Goal: Information Seeking & Learning: Learn about a topic

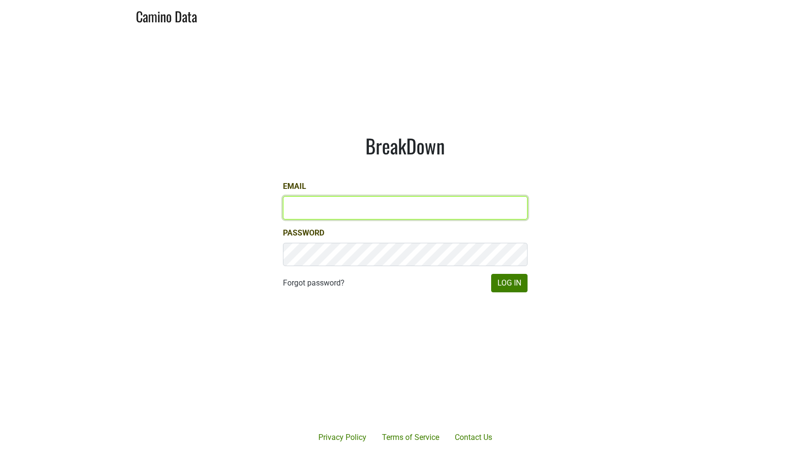
type input "kashy@ashesdiamonds.com"
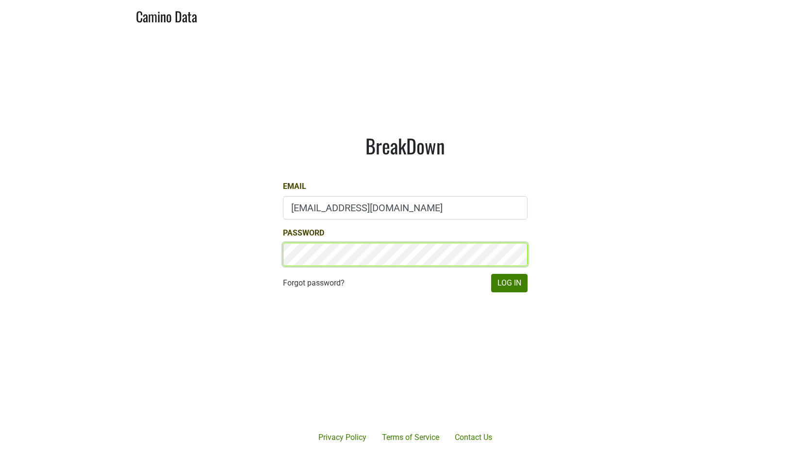
click at [509, 283] on button "Log In" at bounding box center [509, 283] width 36 height 18
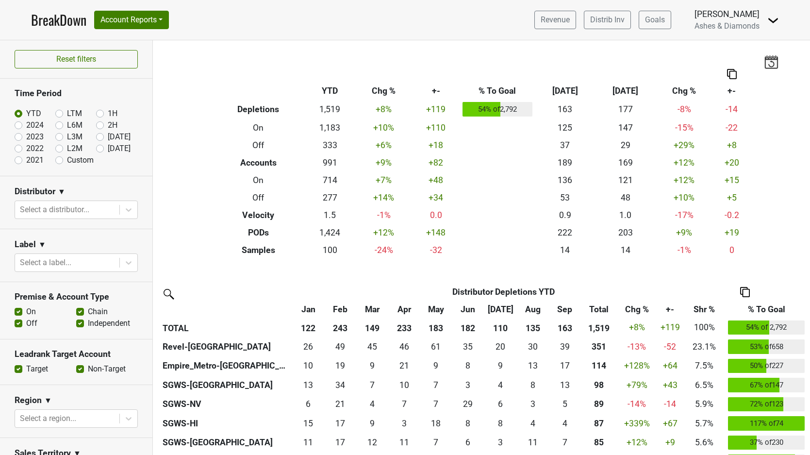
click at [108, 148] on label "[DATE]" at bounding box center [119, 149] width 23 height 12
click at [102, 148] on input "[DATE]" at bounding box center [115, 148] width 39 height 10
radio input "true"
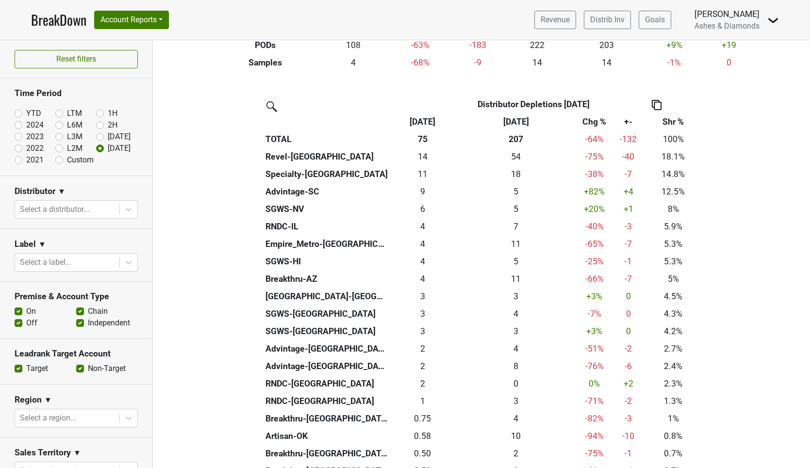
scroll to position [186, 0]
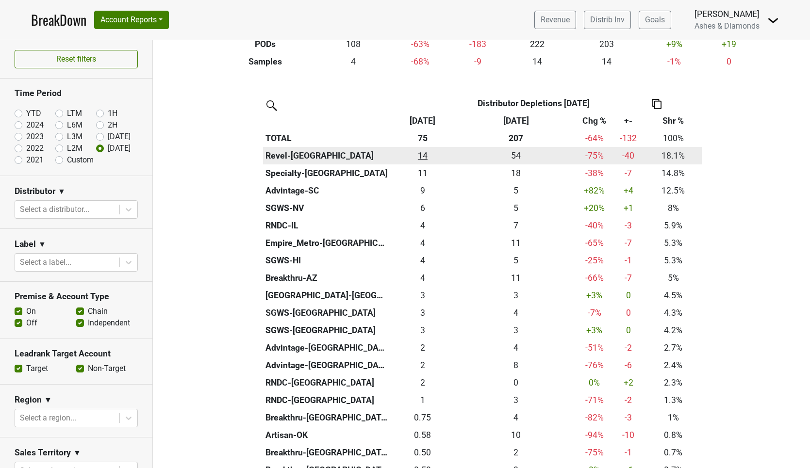
click at [425, 153] on div "13.584 14" at bounding box center [423, 156] width 61 height 13
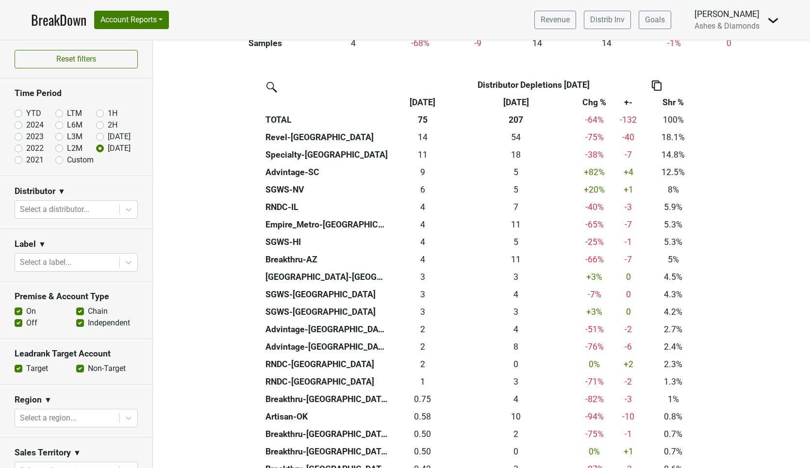
scroll to position [210, 0]
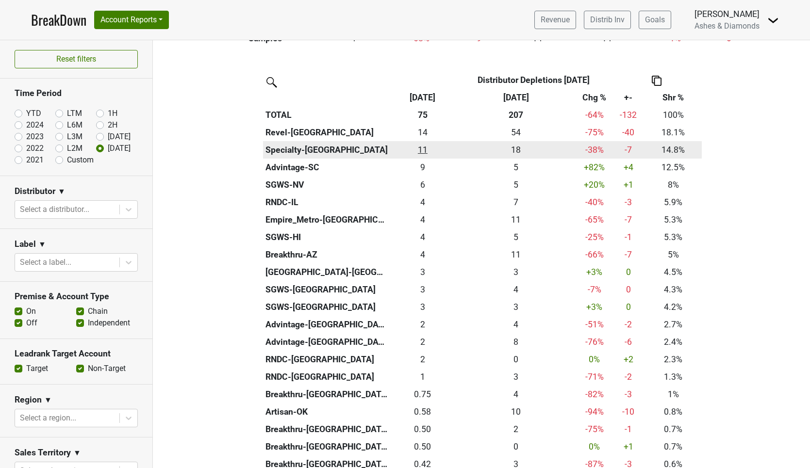
click at [424, 148] on div "11.164 11" at bounding box center [423, 150] width 61 height 13
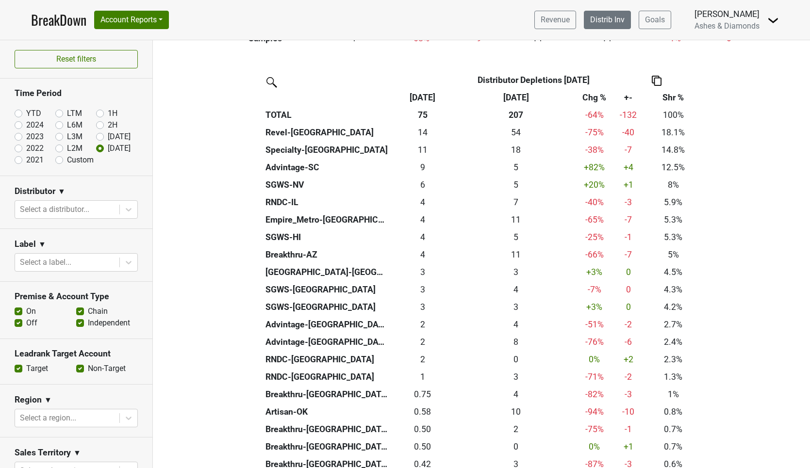
click at [616, 13] on link "Distrib Inv" at bounding box center [607, 20] width 47 height 18
click at [608, 23] on link "Distrib Inv" at bounding box center [607, 20] width 47 height 18
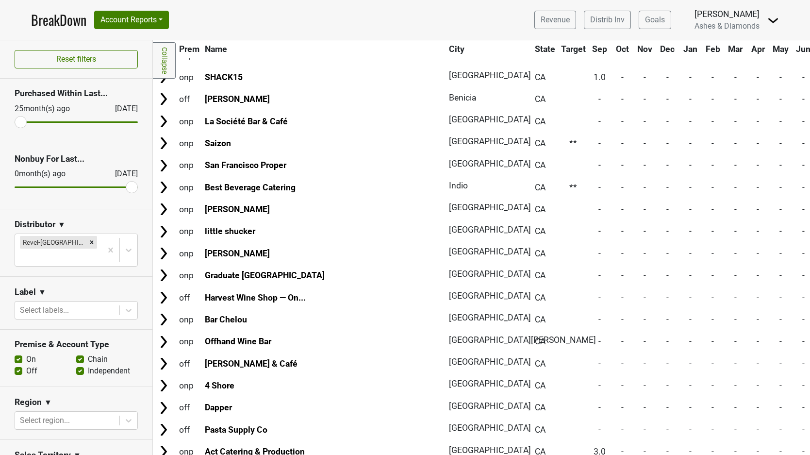
scroll to position [4470, 0]
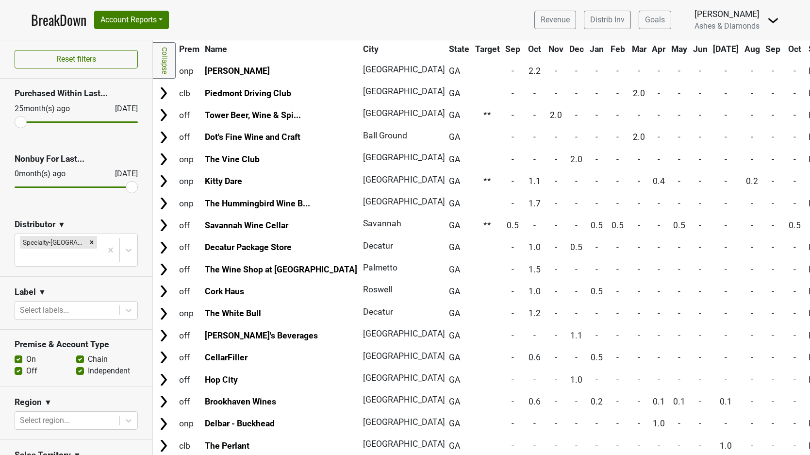
scroll to position [336, 0]
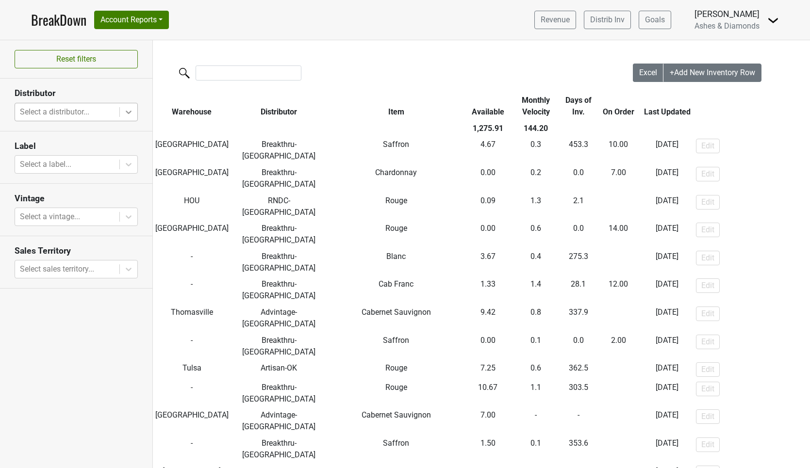
click at [125, 110] on icon at bounding box center [129, 112] width 10 height 10
click at [449, 83] on div at bounding box center [393, 74] width 480 height 21
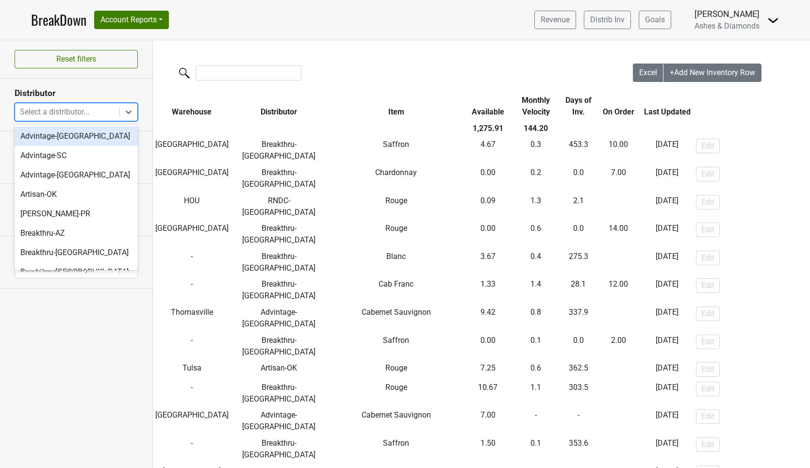
drag, startPoint x: 127, startPoint y: 112, endPoint x: 119, endPoint y: 123, distance: 13.6
click at [127, 112] on icon at bounding box center [129, 112] width 6 height 3
click at [86, 157] on div "Advintage-SC" at bounding box center [76, 155] width 123 height 19
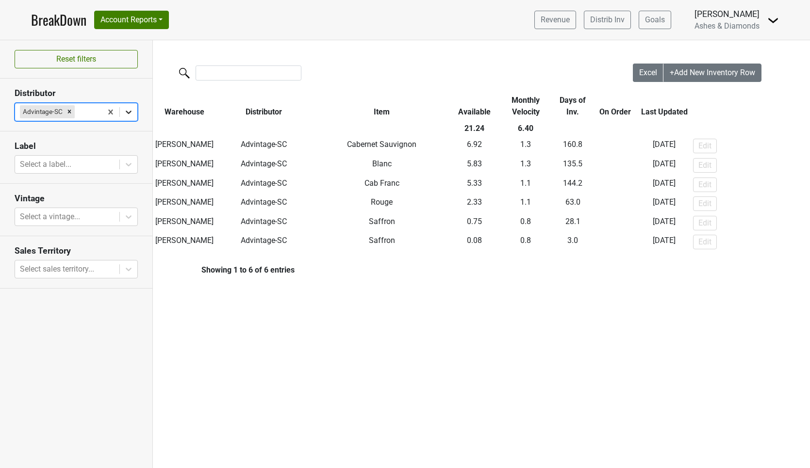
click at [129, 112] on icon at bounding box center [129, 112] width 6 height 3
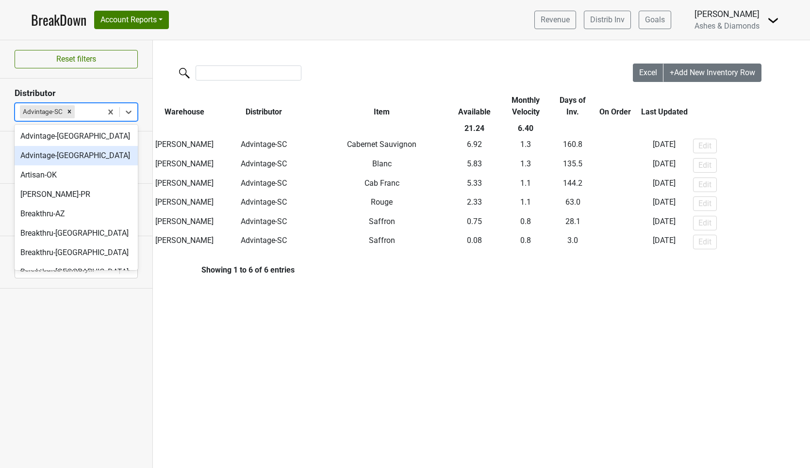
click at [90, 159] on div "Advintage-TN" at bounding box center [76, 155] width 123 height 19
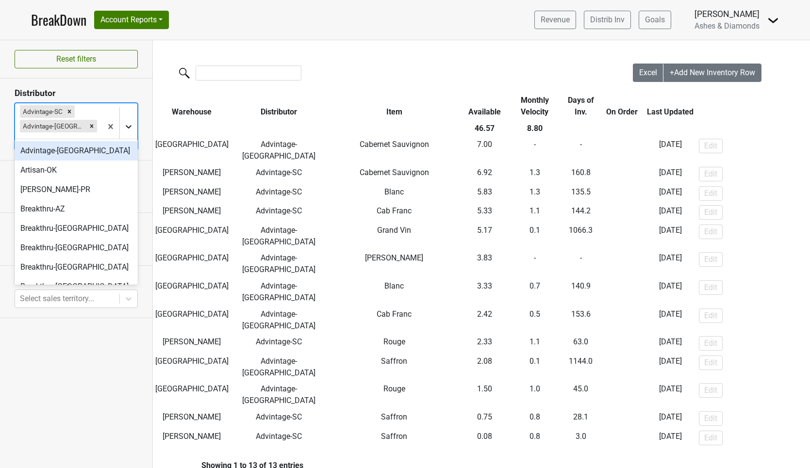
click at [130, 122] on icon at bounding box center [129, 127] width 10 height 10
click at [74, 149] on div "Advintage-NC" at bounding box center [76, 150] width 123 height 19
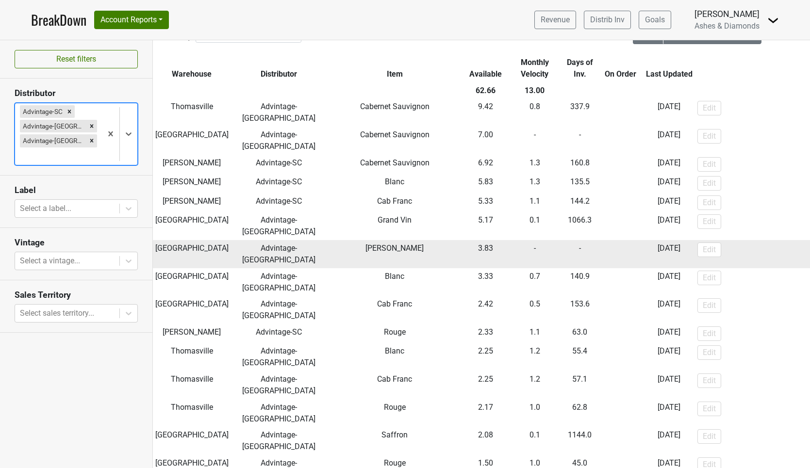
scroll to position [37, 0]
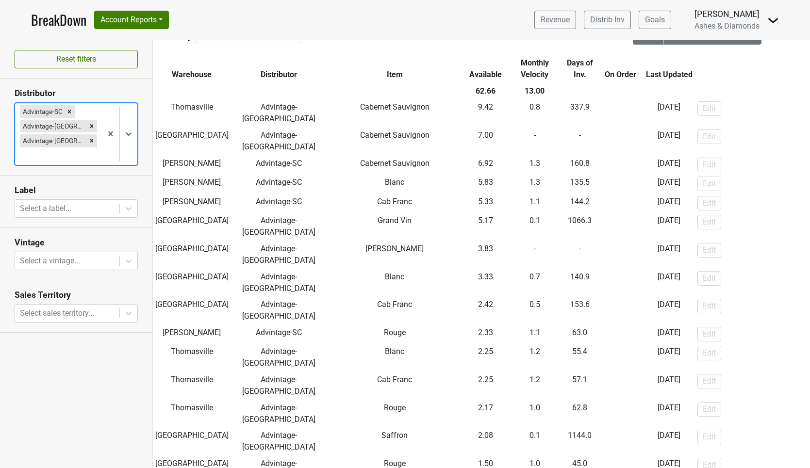
click at [67, 24] on link "BreakDown" at bounding box center [58, 20] width 55 height 20
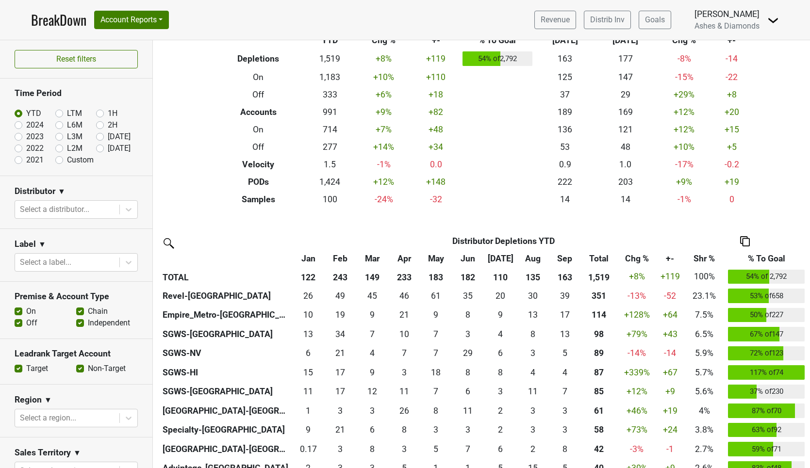
scroll to position [51, 0]
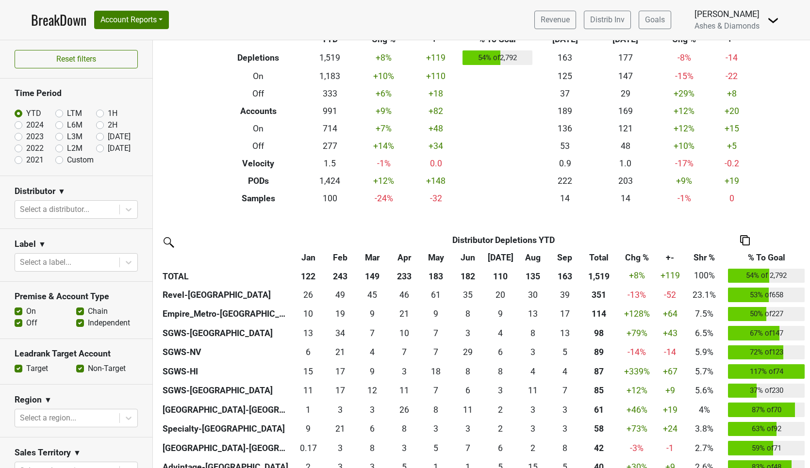
click at [108, 146] on label "Oct '25" at bounding box center [119, 149] width 23 height 12
click at [100, 146] on input "Oct '25" at bounding box center [115, 148] width 39 height 10
radio input "true"
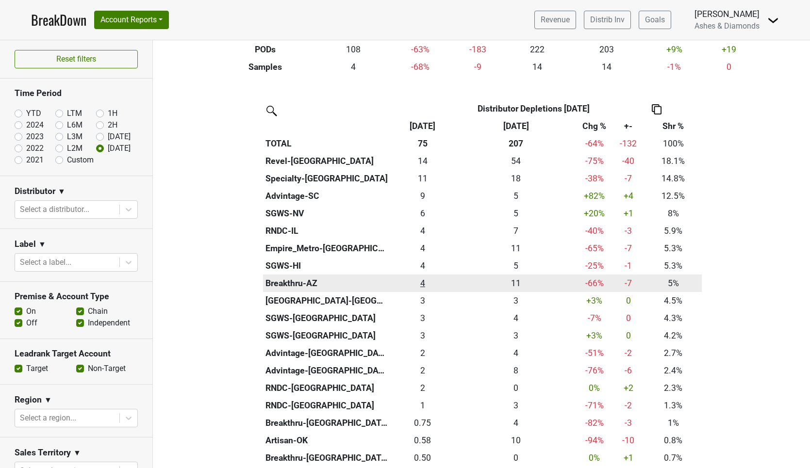
scroll to position [183, 0]
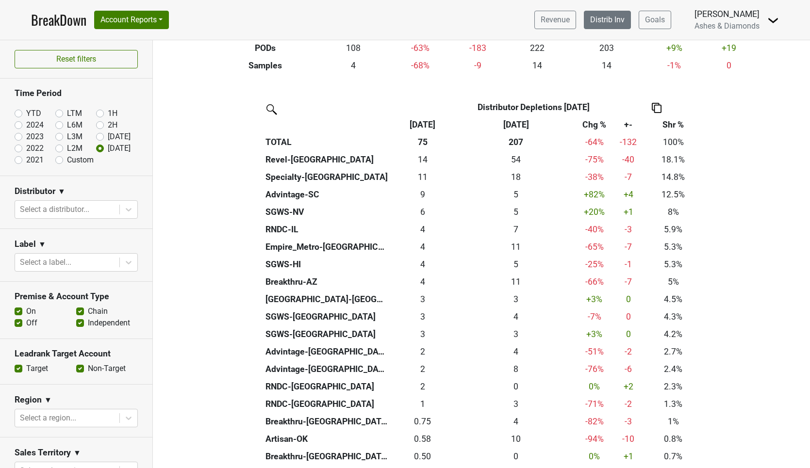
click at [615, 19] on link "Distrib Inv" at bounding box center [607, 20] width 47 height 18
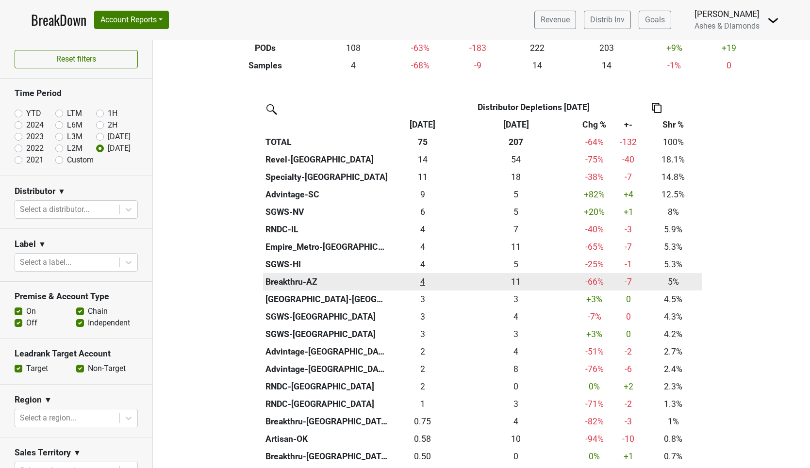
click at [425, 278] on div "3.75 4" at bounding box center [423, 282] width 61 height 13
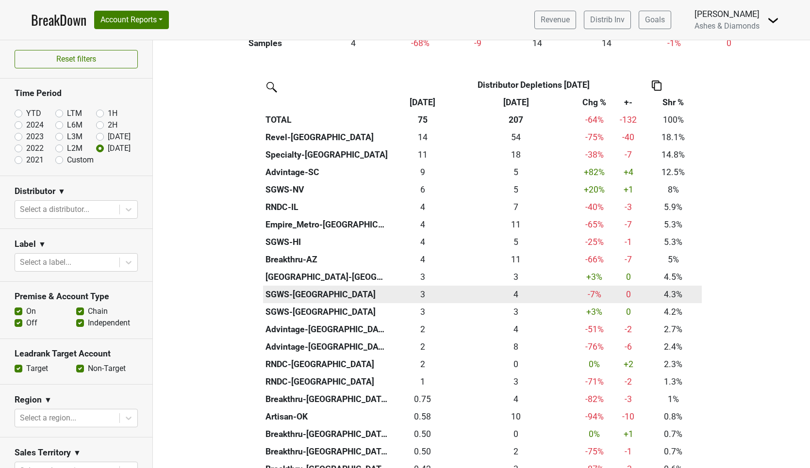
scroll to position [217, 0]
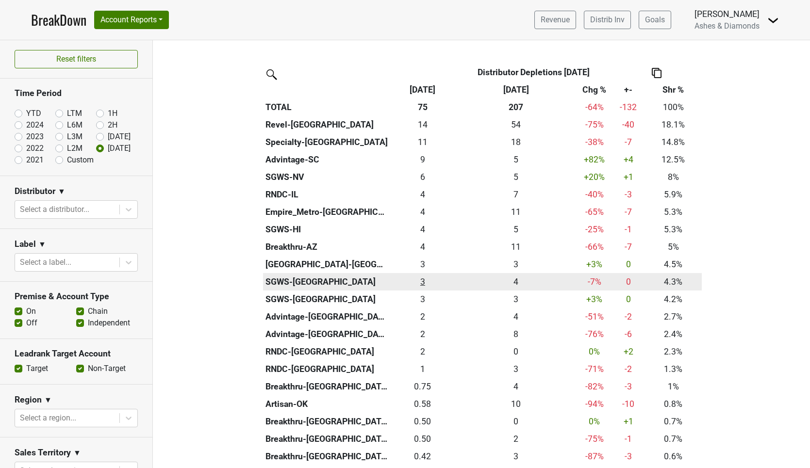
click at [425, 277] on div "3.25 3" at bounding box center [423, 282] width 61 height 13
click at [292, 278] on th "SGWS-TX" at bounding box center [326, 281] width 127 height 17
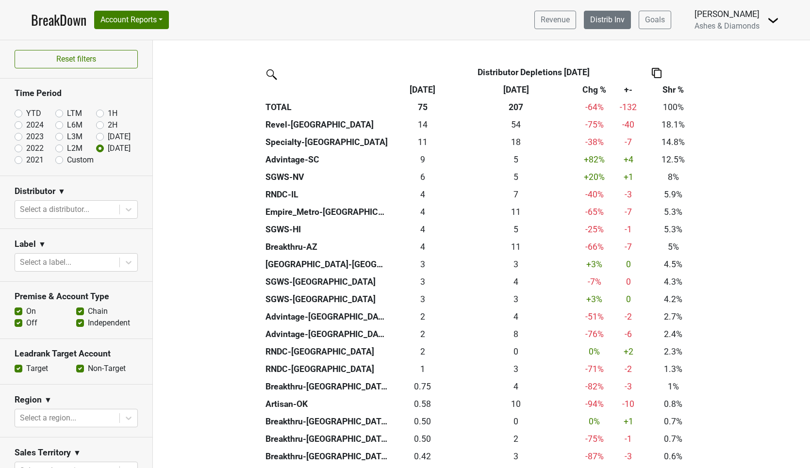
click at [608, 19] on link "Distrib Inv" at bounding box center [607, 20] width 47 height 18
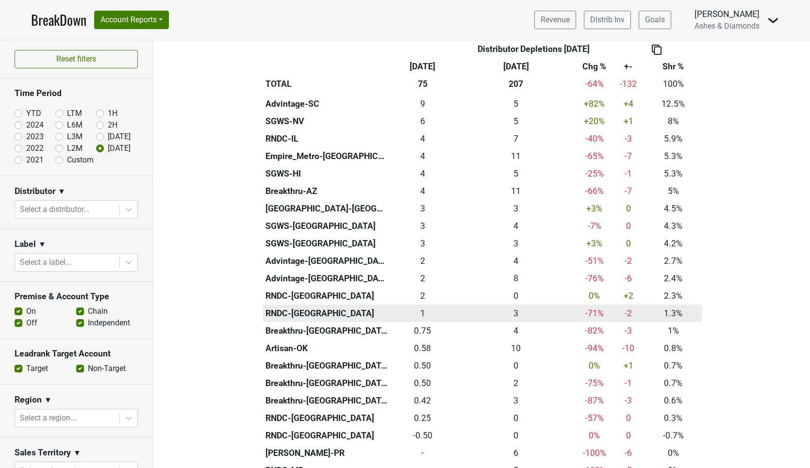
scroll to position [277, 0]
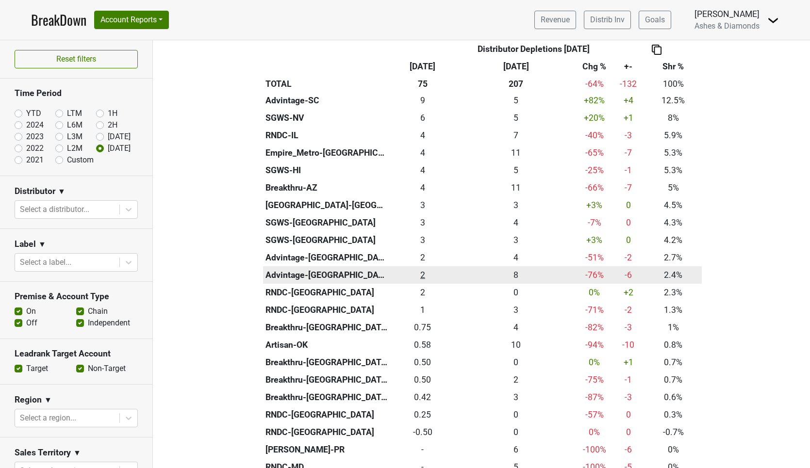
drag, startPoint x: 423, startPoint y: 289, endPoint x: 423, endPoint y: 276, distance: 13.1
click at [423, 289] on div "1.75 2" at bounding box center [423, 292] width 61 height 13
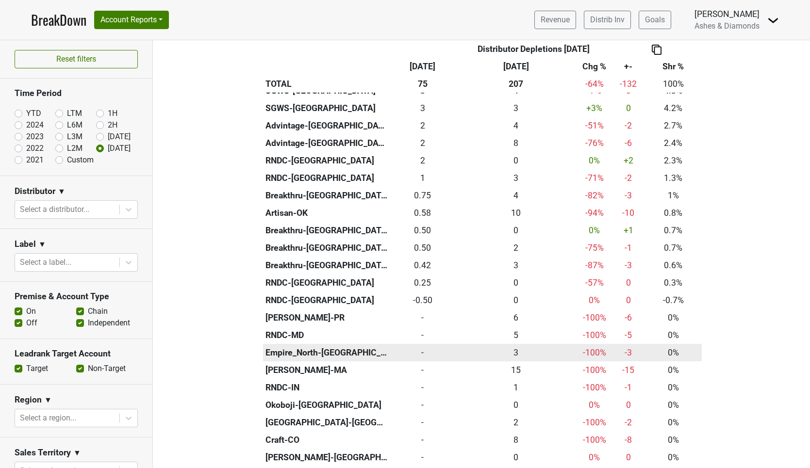
scroll to position [396, 0]
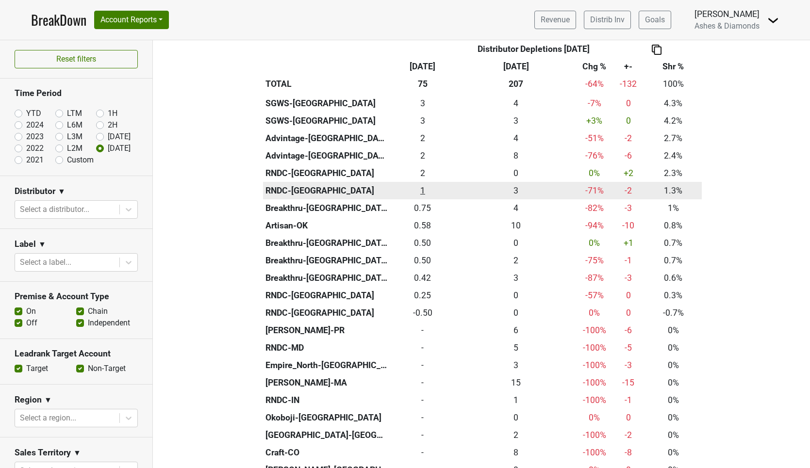
click at [423, 184] on div "1 1" at bounding box center [423, 190] width 61 height 13
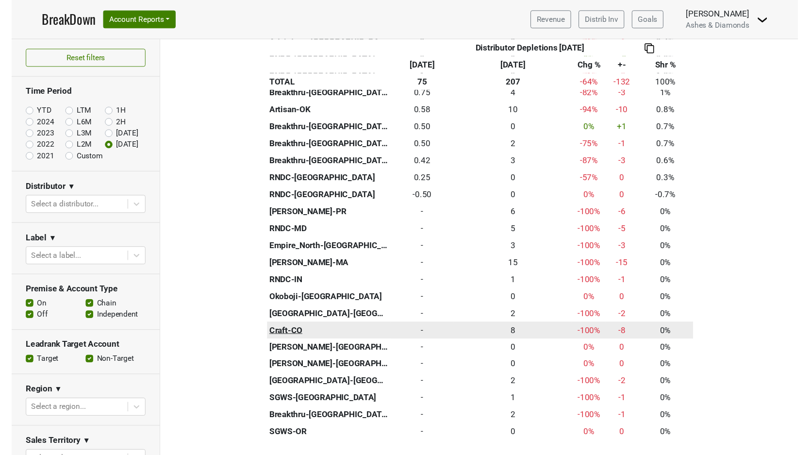
scroll to position [511, 0]
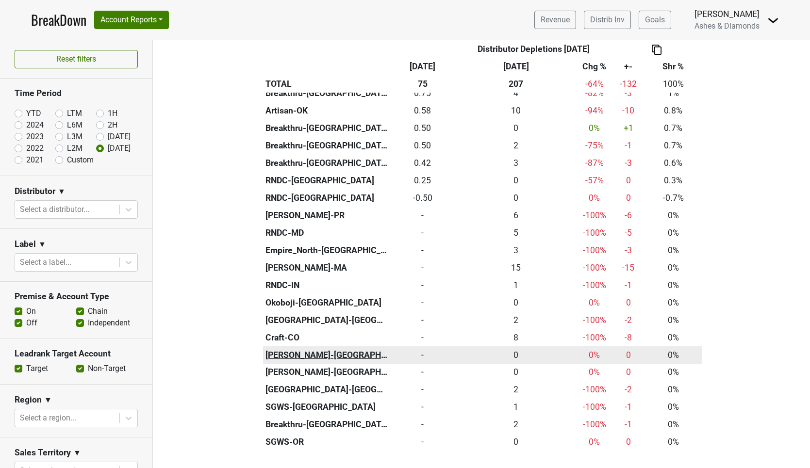
click at [302, 348] on th "Kellogg-DC" at bounding box center [326, 355] width 127 height 17
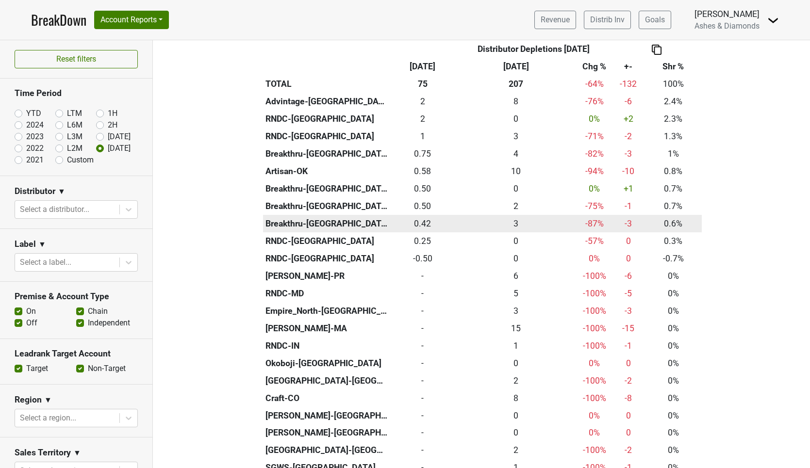
scroll to position [448, 0]
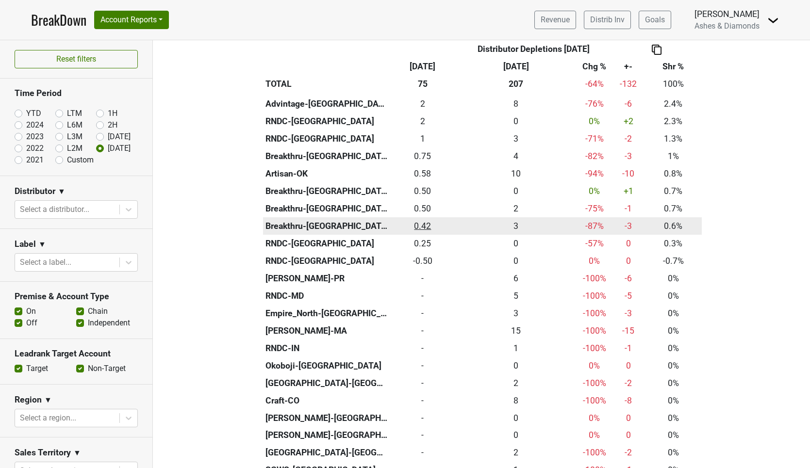
click at [423, 220] on div "0.417 0.42" at bounding box center [423, 226] width 61 height 13
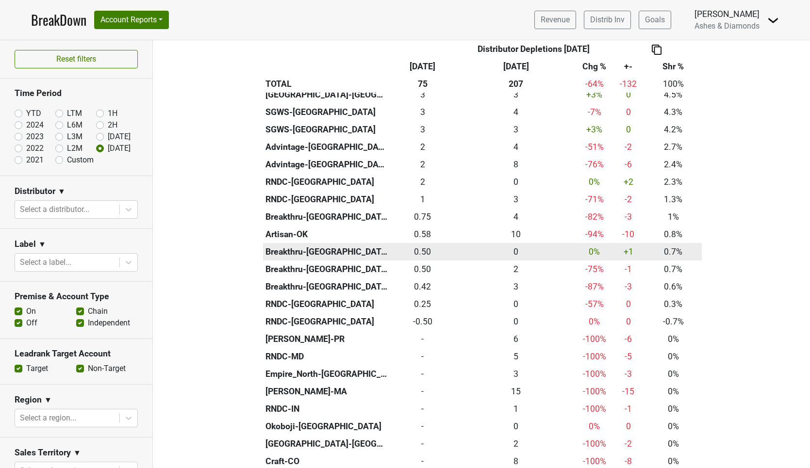
scroll to position [377, 0]
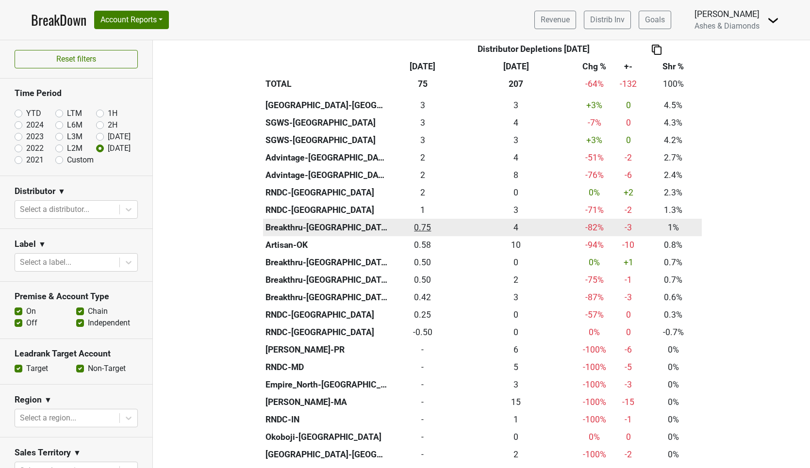
click at [430, 221] on div "0.75 0.75" at bounding box center [423, 227] width 61 height 13
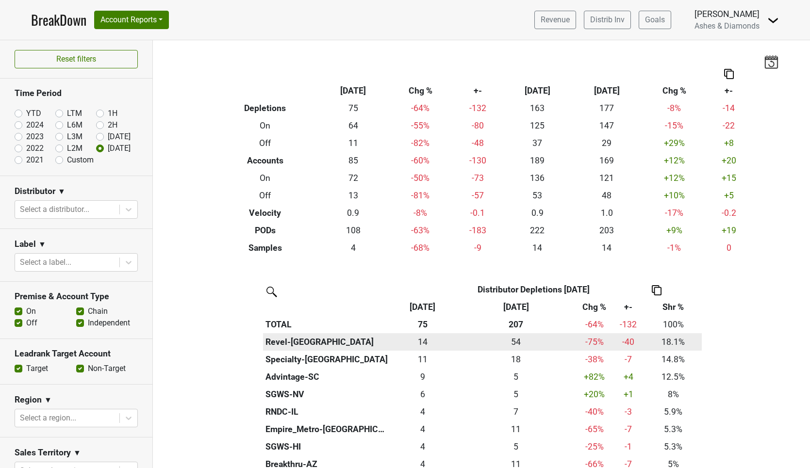
scroll to position [0, 0]
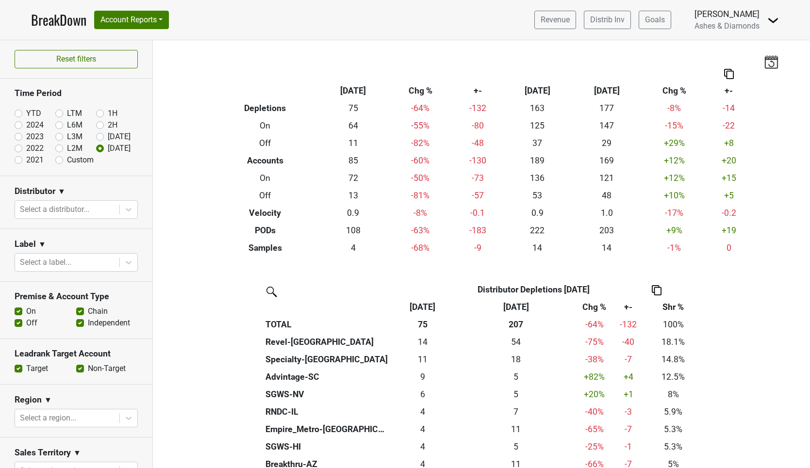
click at [57, 25] on link "BreakDown" at bounding box center [58, 20] width 55 height 20
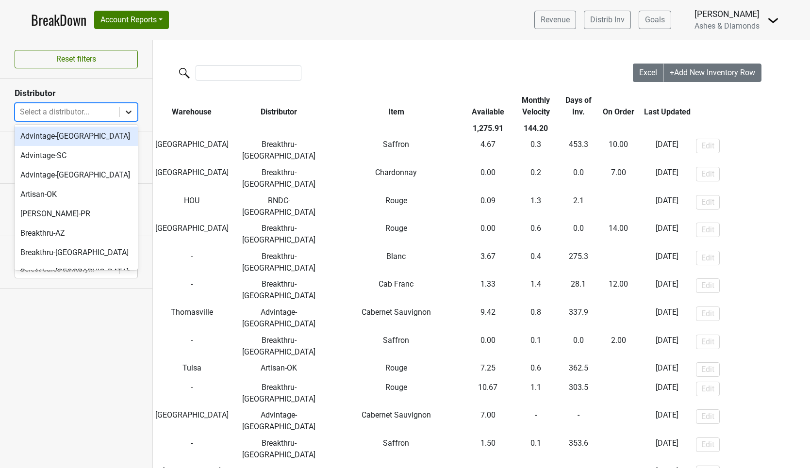
click at [122, 107] on div at bounding box center [128, 111] width 17 height 17
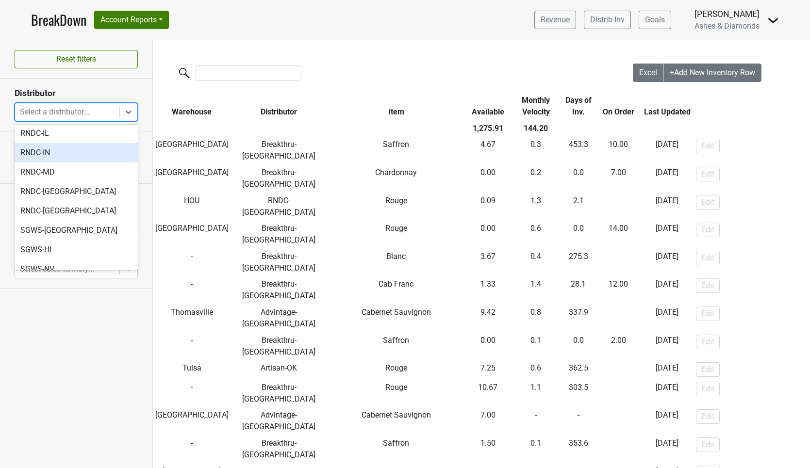
scroll to position [480, 0]
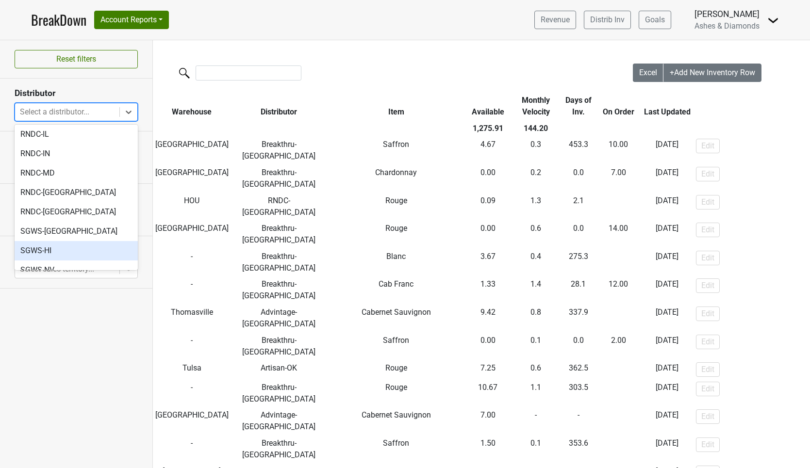
click at [74, 241] on div "SGWS-HI" at bounding box center [76, 250] width 123 height 19
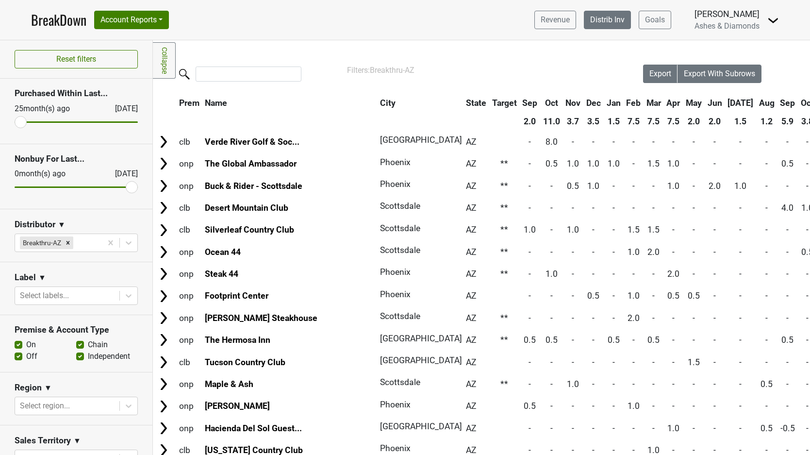
click at [614, 21] on link "Distrib Inv" at bounding box center [607, 20] width 47 height 18
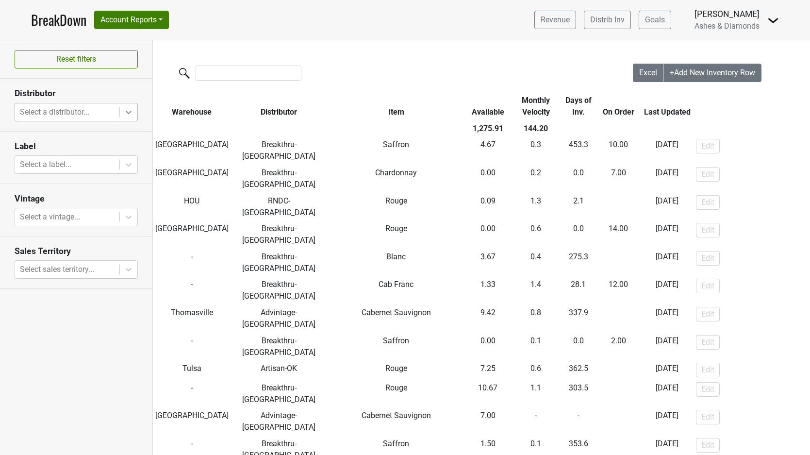
click at [122, 108] on div at bounding box center [128, 111] width 17 height 17
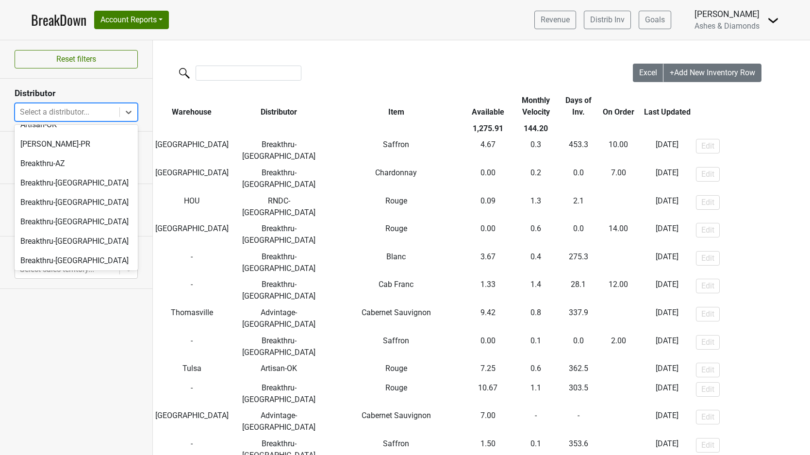
scroll to position [94, 0]
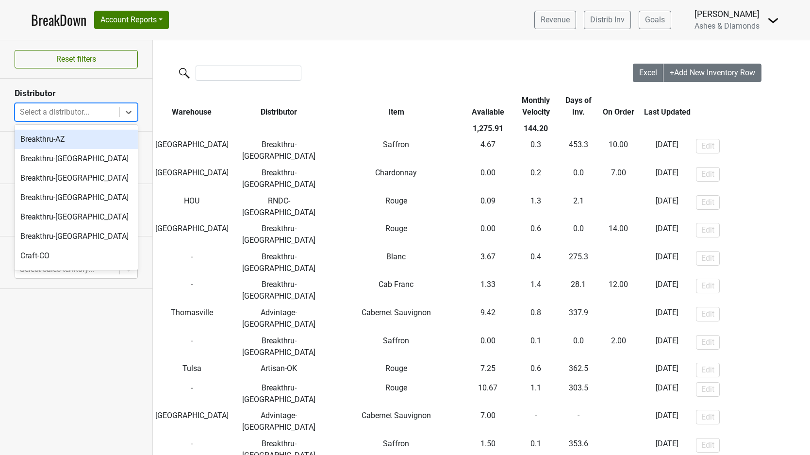
click at [91, 143] on div "Breakthru-AZ" at bounding box center [76, 139] width 123 height 19
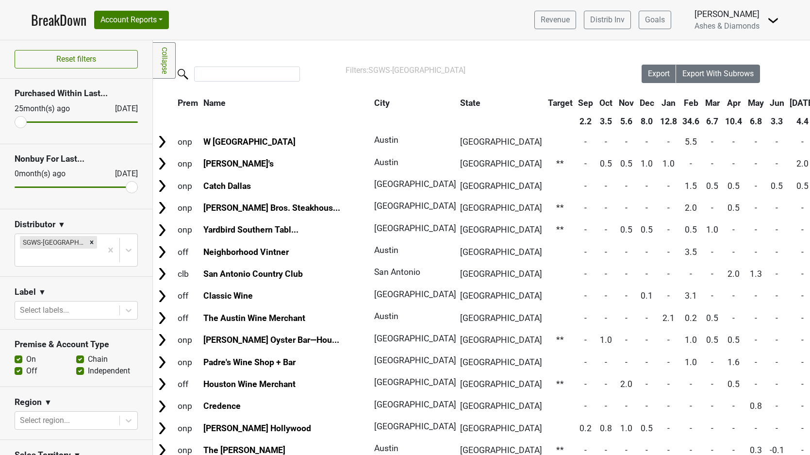
scroll to position [0, 1]
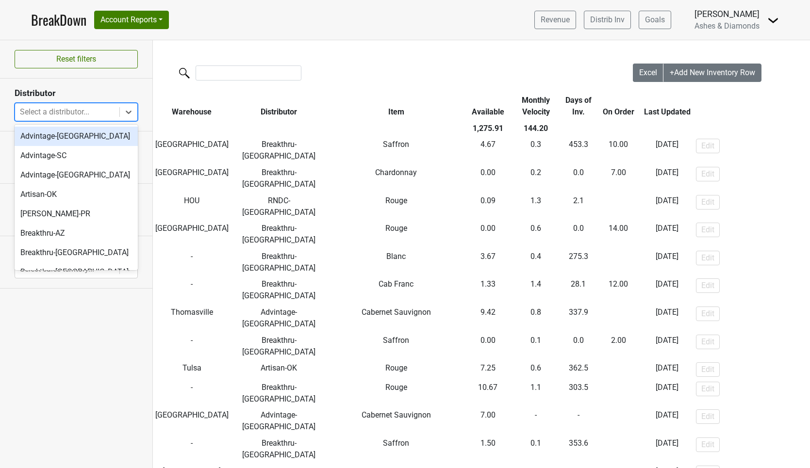
drag, startPoint x: 125, startPoint y: 113, endPoint x: 115, endPoint y: 124, distance: 14.4
click at [125, 113] on icon at bounding box center [129, 112] width 10 height 10
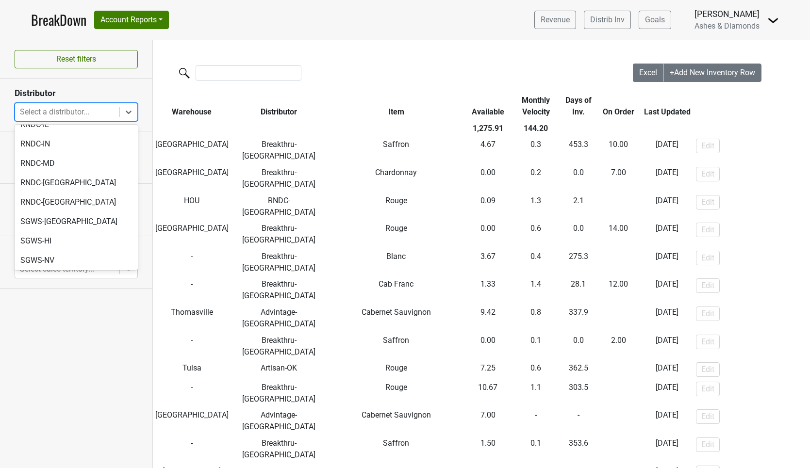
scroll to position [480, 0]
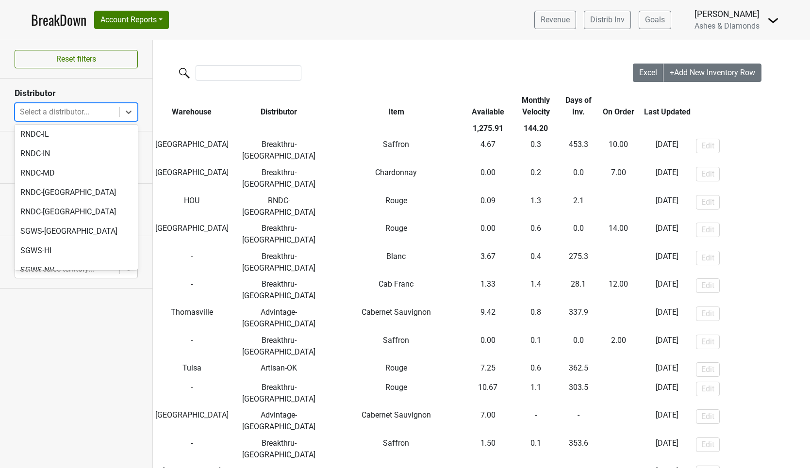
click at [83, 300] on div "SGWS-TX" at bounding box center [76, 309] width 123 height 19
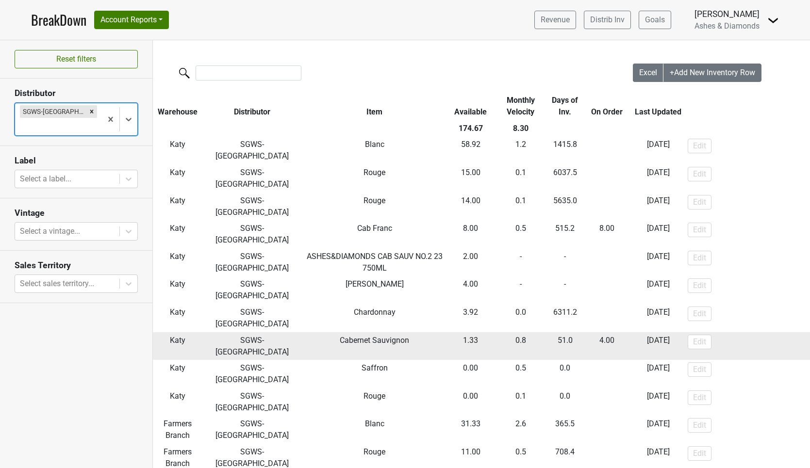
scroll to position [7, 0]
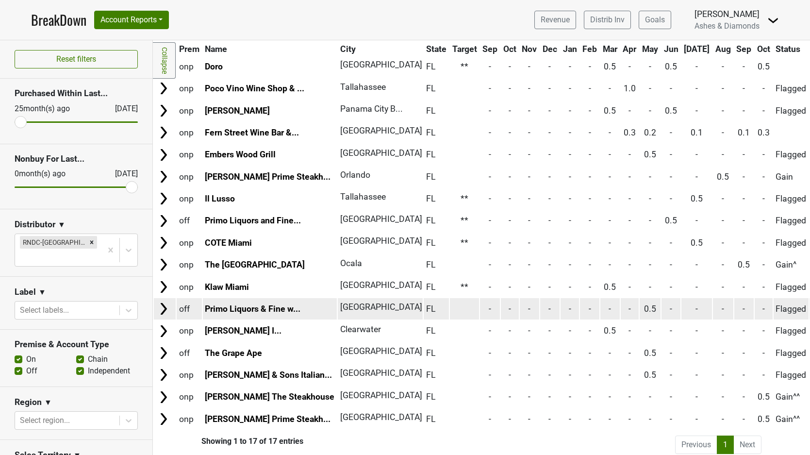
scroll to position [75, 0]
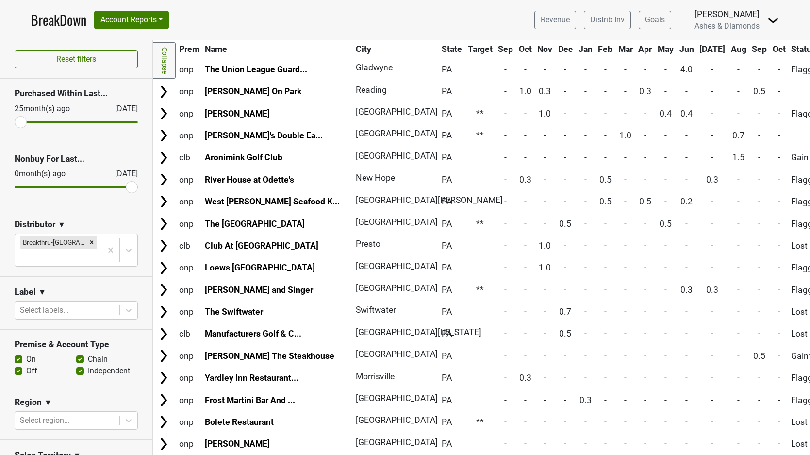
scroll to position [35, 0]
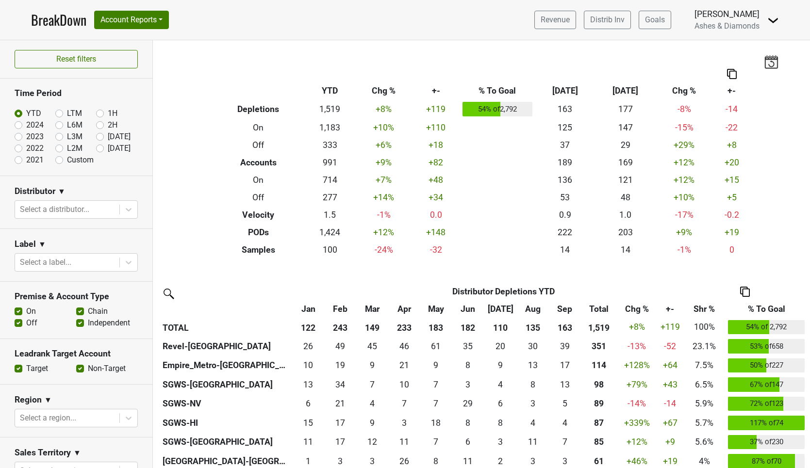
click at [108, 149] on label "[DATE]" at bounding box center [119, 149] width 23 height 12
click at [100, 149] on input "[DATE]" at bounding box center [115, 148] width 39 height 10
radio input "true"
